Goal: Information Seeking & Learning: Learn about a topic

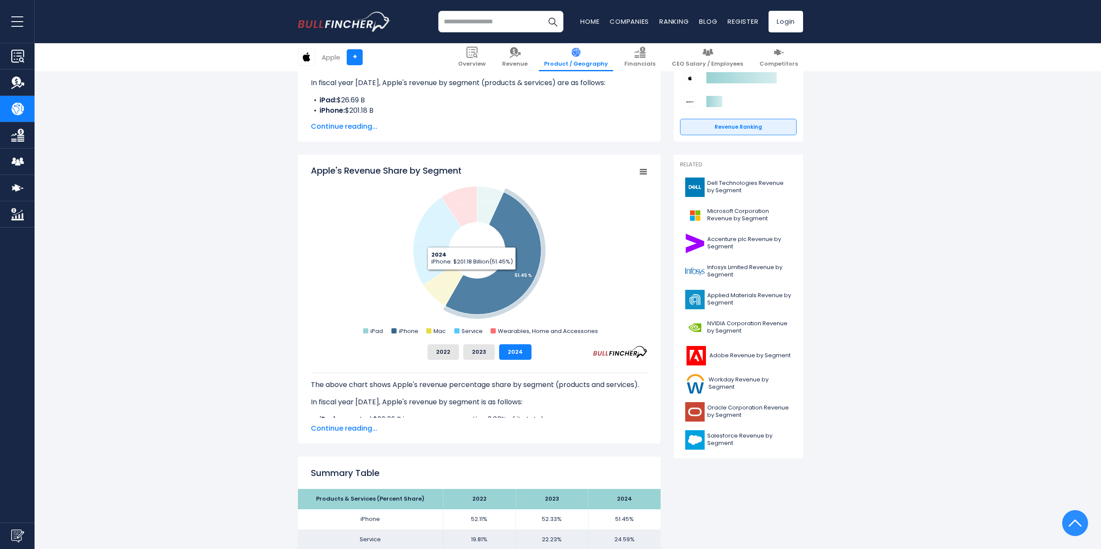
scroll to position [148, 0]
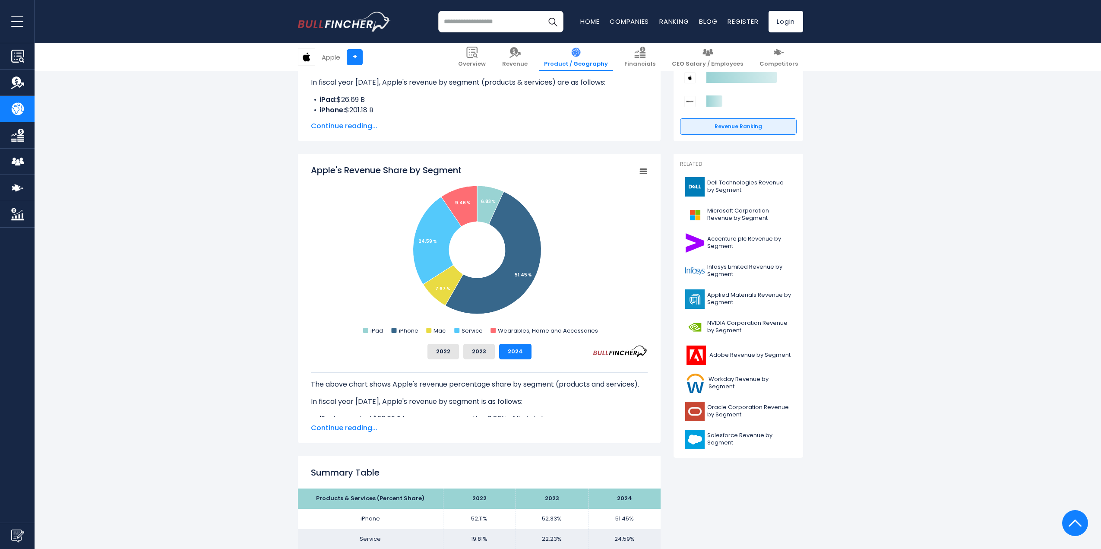
click at [476, 361] on div "The above chart shows Apple's revenue percentage share by segment (products and…" at bounding box center [479, 388] width 337 height 58
click at [482, 353] on button "2023" at bounding box center [479, 352] width 32 height 16
click at [452, 351] on button "2022" at bounding box center [444, 352] width 32 height 16
click at [516, 350] on button "2024" at bounding box center [515, 352] width 32 height 16
click at [444, 354] on button "2022" at bounding box center [444, 352] width 32 height 16
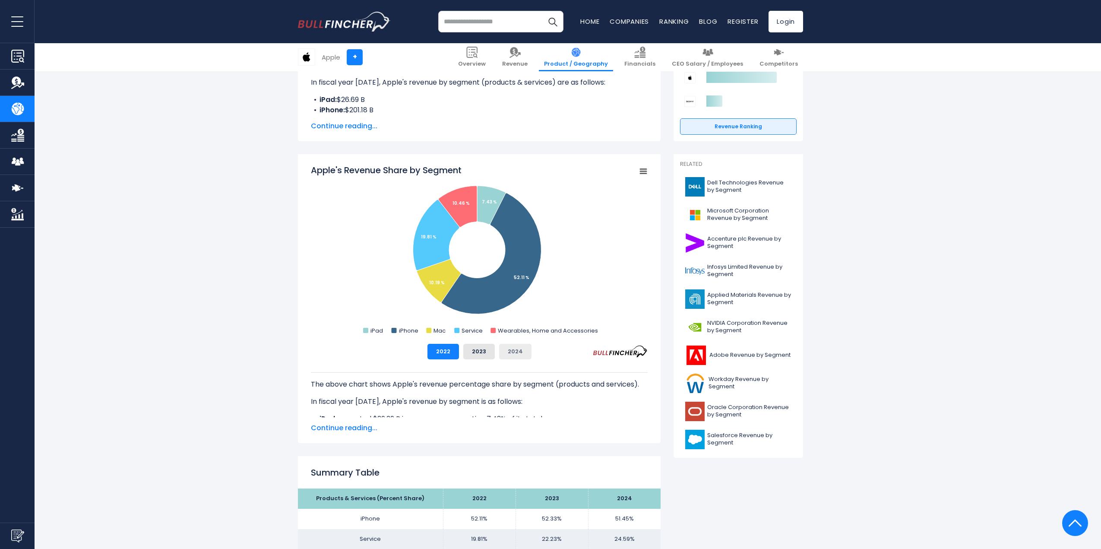
click at [515, 353] on button "2024" at bounding box center [515, 352] width 32 height 16
click at [444, 352] on button "2022" at bounding box center [444, 352] width 32 height 16
click at [519, 358] on button "2024" at bounding box center [515, 352] width 32 height 16
click at [483, 350] on button "2023" at bounding box center [479, 352] width 32 height 16
click at [522, 357] on button "2024" at bounding box center [515, 352] width 32 height 16
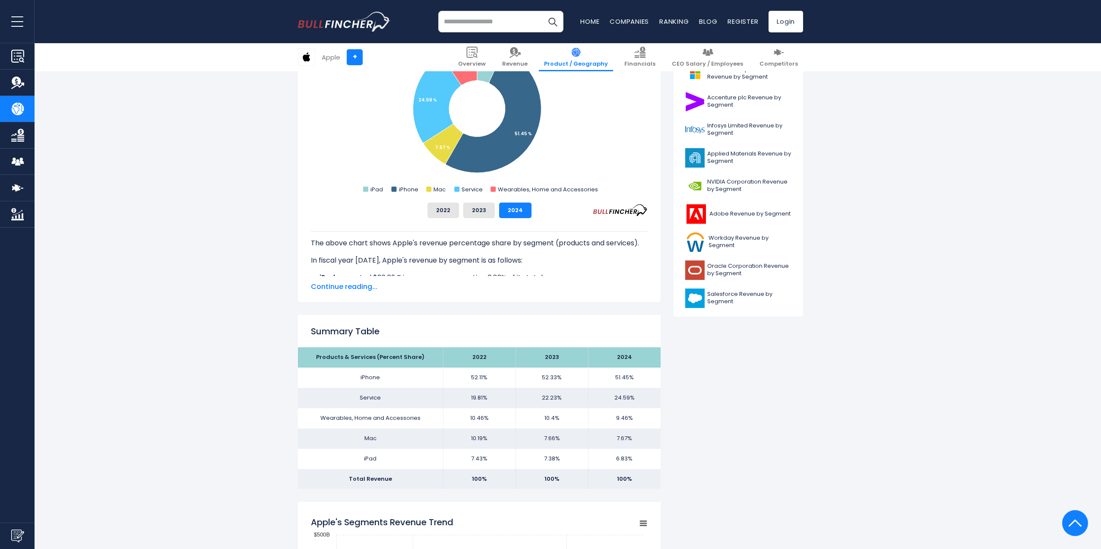
scroll to position [287, 0]
